Goal: Find specific page/section: Find specific page/section

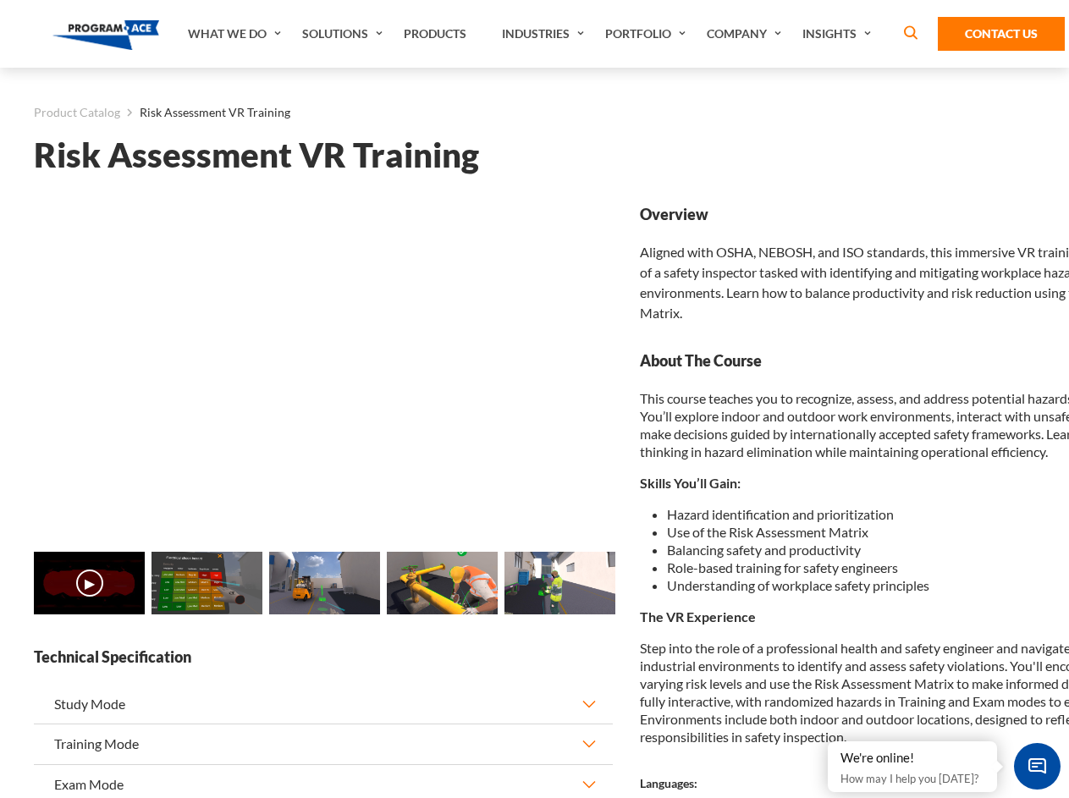
click at [345, 34] on link "Solutions" at bounding box center [345, 34] width 102 height 68
click at [0, 0] on div "AI & Computer Vision Solutions Computer Vision Quality Control AI tools for fas…" at bounding box center [0, 0] width 0 height 0
click at [0, 0] on div "AI & Computer Vision Solutions Virtual Training Solutions Virtual Tour Solution…" at bounding box center [0, 0] width 0 height 0
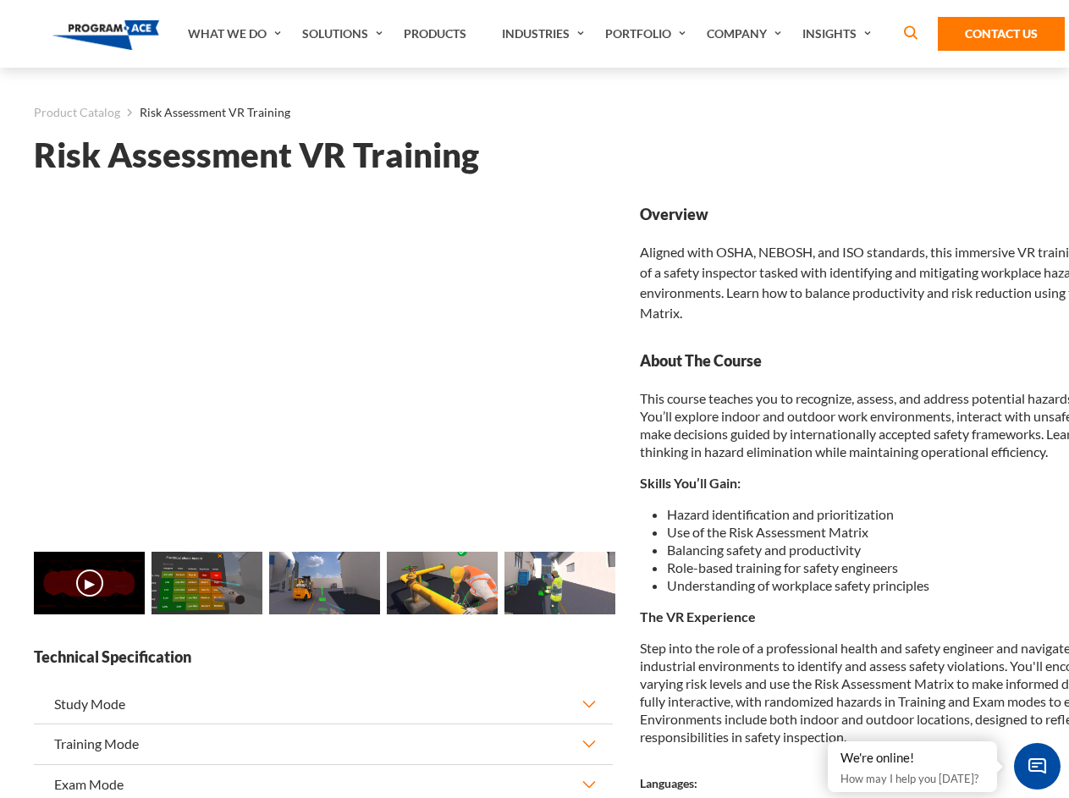
click at [0, 0] on div "AI & Computer Vision Solutions Virtual Training Solutions Virtual Tour Solution…" at bounding box center [0, 0] width 0 height 0
click at [0, 0] on div "AI & Computer Vision Solutions Computer Vision Quality Control AI tools for fas…" at bounding box center [0, 0] width 0 height 0
